Goal: Find specific page/section: Find specific page/section

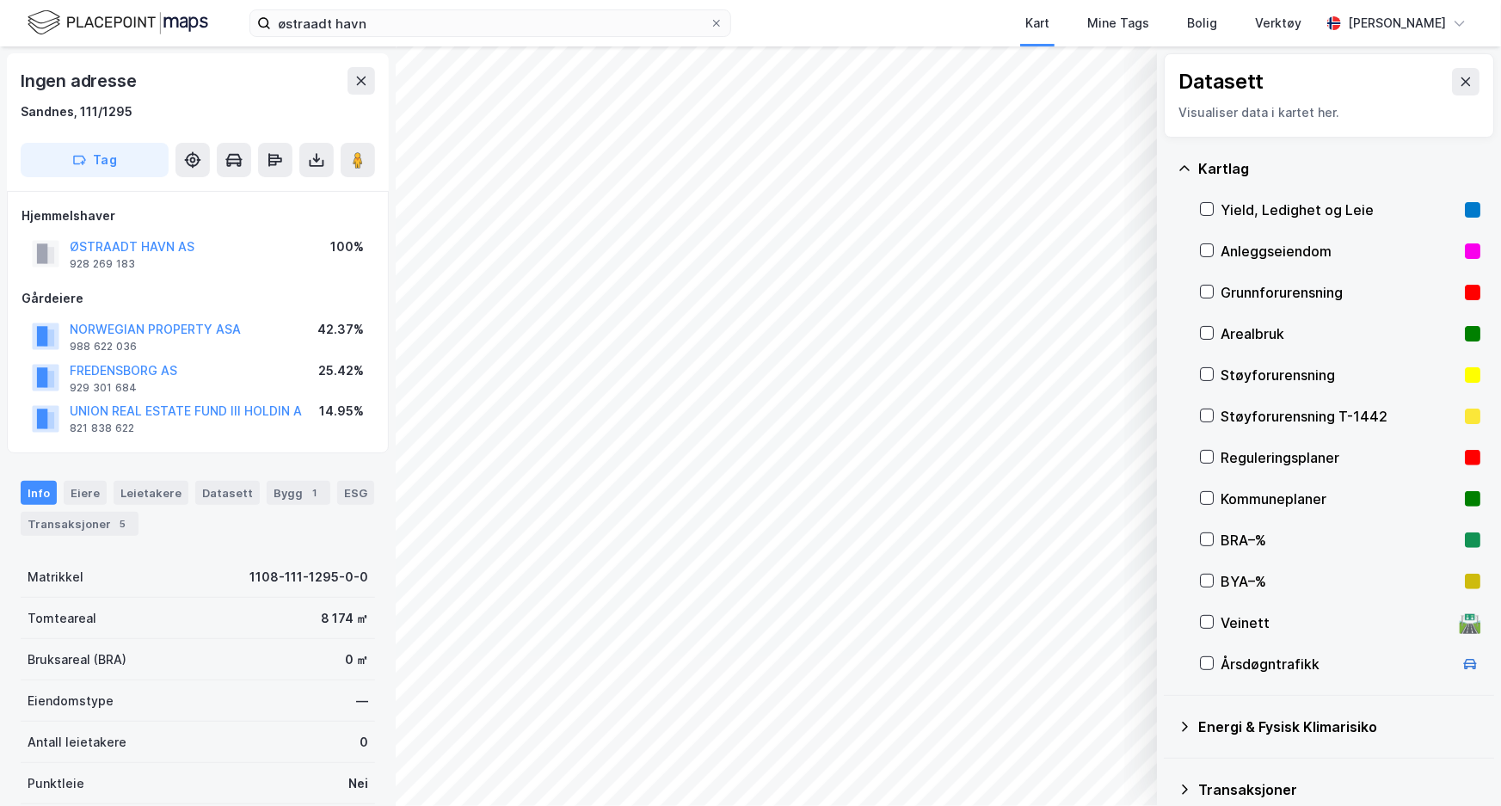
scroll to position [77, 0]
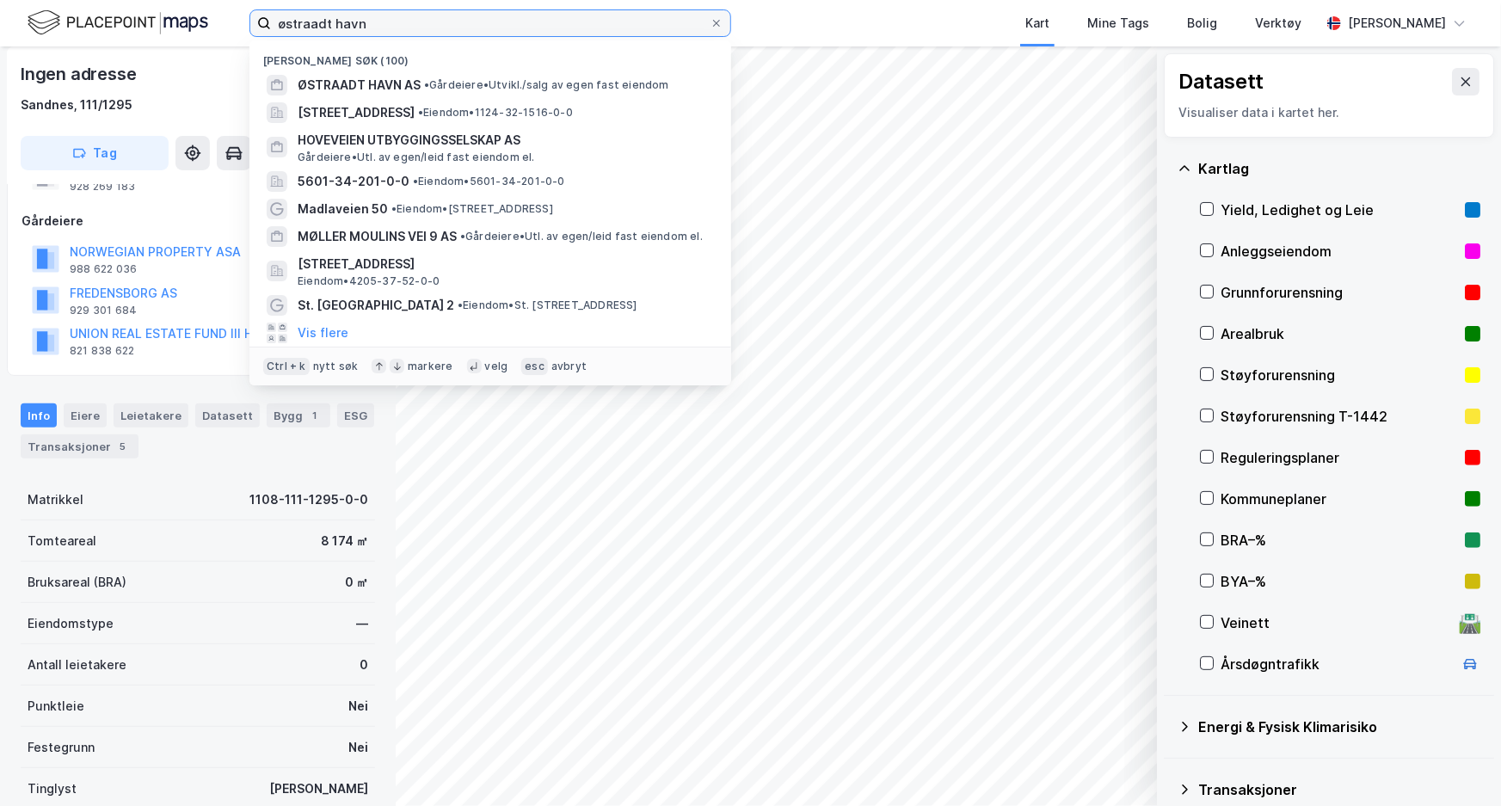
drag, startPoint x: 366, startPoint y: 22, endPoint x: 202, endPoint y: 25, distance: 163.5
click at [202, 25] on div "østraadt havn Nylige søk (100) ØSTRAADT HAVN AS • Gårdeiere • Utvikl./salg av e…" at bounding box center [750, 23] width 1501 height 46
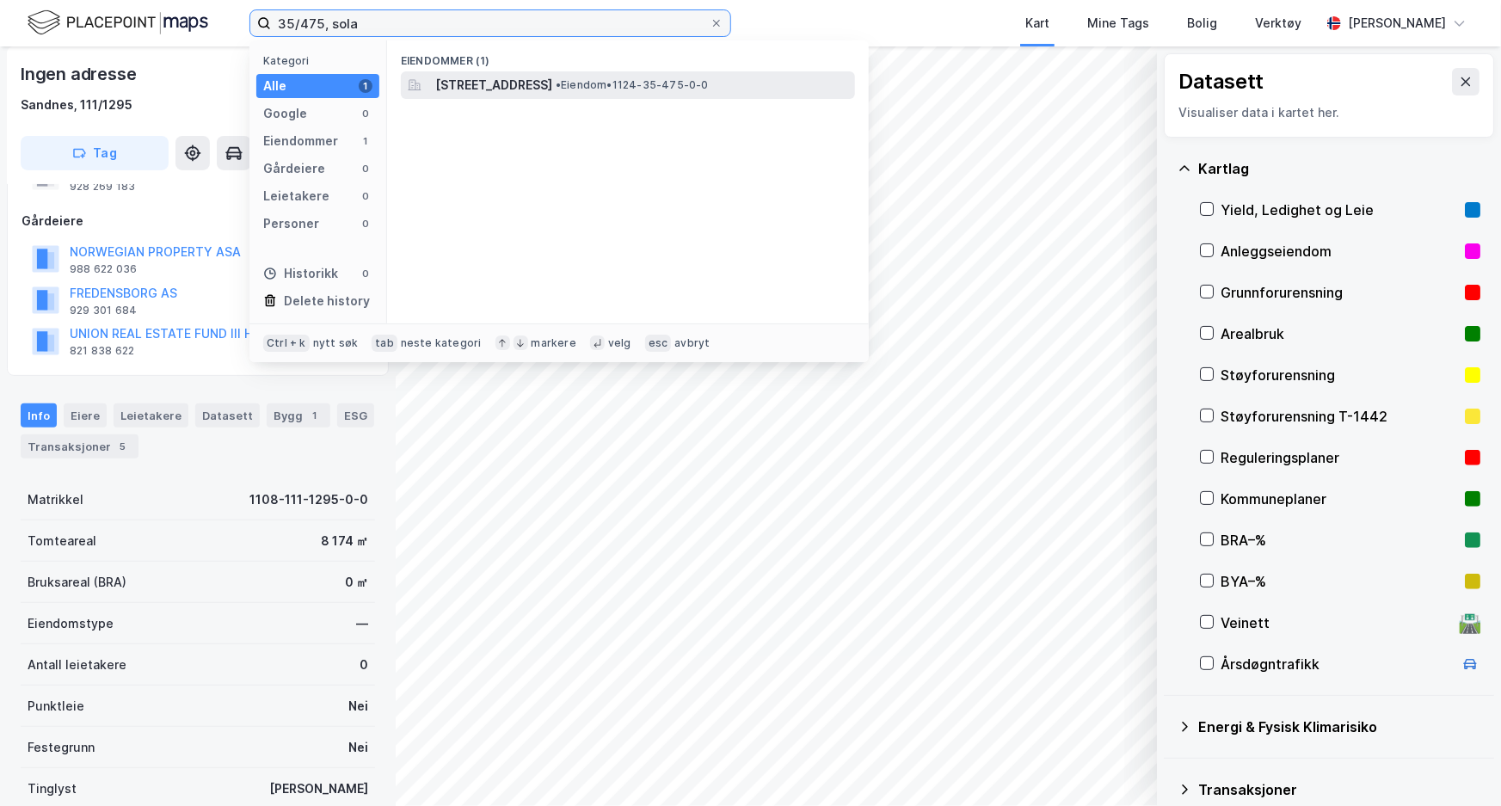
type input "35/475, sola"
